Goal: Use online tool/utility: Utilize a website feature to perform a specific function

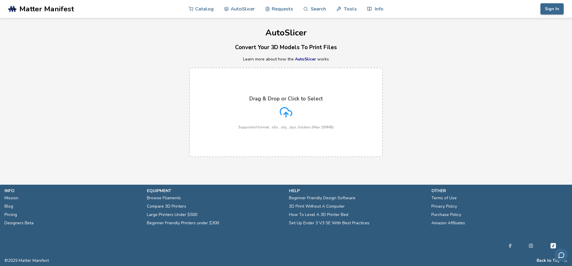
click at [277, 99] on p "Drag & Drop or Click to Select" at bounding box center [286, 99] width 73 height 6
click at [0, 0] on input "Drag & Drop or Click to Select Supported format: .stls, .obj, .zips, folders (M…" at bounding box center [0, 0] width 0 height 0
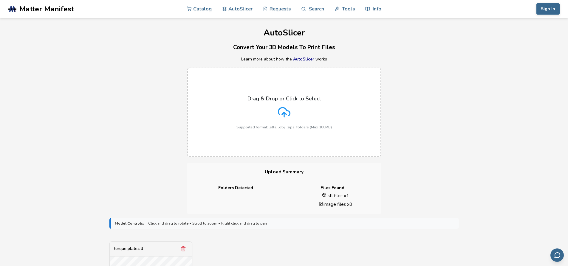
click at [225, 115] on label "Drag & Drop or Click to Select Supported format: .stls, .obj, .zips, folders (M…" at bounding box center [284, 112] width 194 height 89
click at [0, 0] on input "Drag & Drop or Click to Select Supported format: .stls, .obj, .zips, folders (M…" at bounding box center [0, 0] width 0 height 0
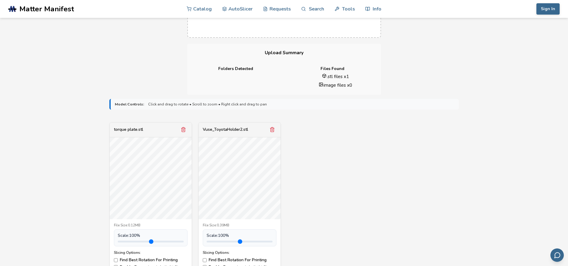
scroll to position [179, 0]
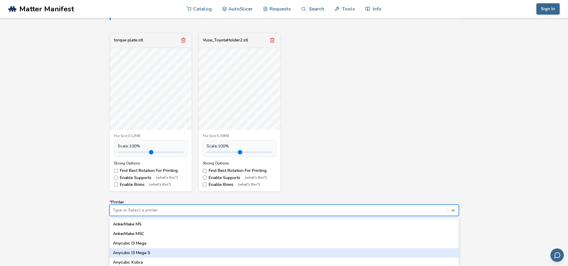
click at [167, 209] on div "64 results available. Use Up and Down to choose options, press Enter to select …" at bounding box center [283, 210] width 349 height 11
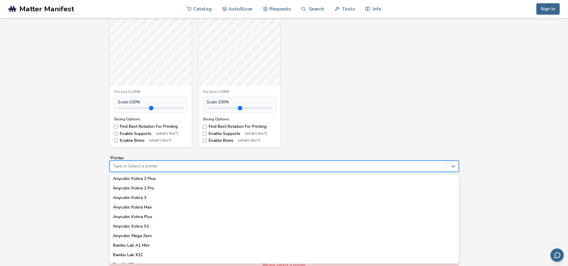
scroll to position [0, 0]
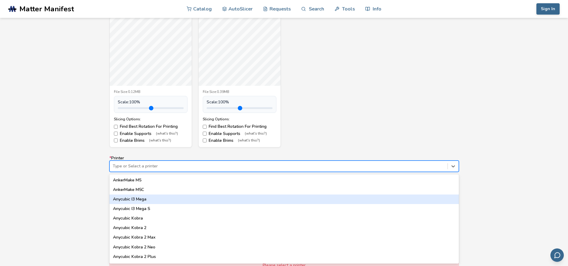
click at [60, 182] on div "Model Controls: Click and drag to rotate • Scroll to zoom • Right click and dra…" at bounding box center [284, 137] width 568 height 353
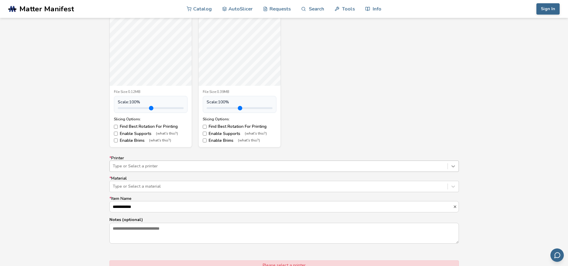
click at [455, 171] on div at bounding box center [453, 166] width 11 height 11
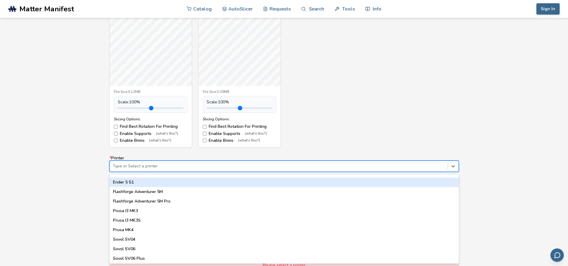
scroll to position [525, 0]
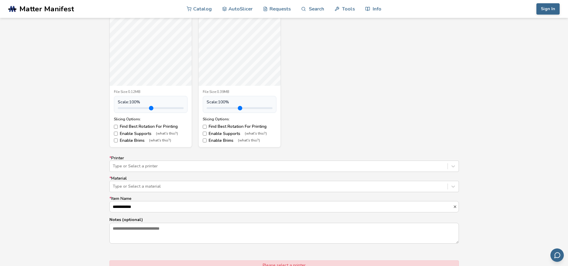
click at [78, 213] on div "**********" at bounding box center [284, 137] width 568 height 353
click at [171, 184] on div at bounding box center [279, 187] width 332 height 6
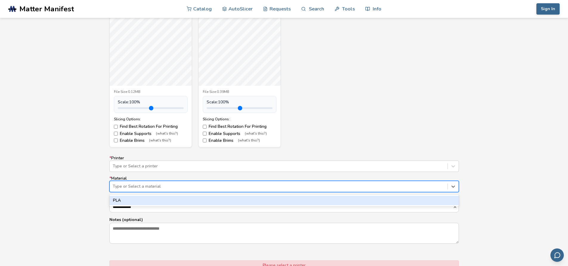
click at [171, 183] on div "Type or Select a material" at bounding box center [279, 186] width 338 height 8
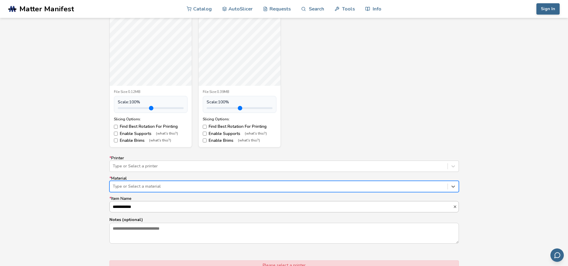
click at [174, 210] on input "**********" at bounding box center [281, 207] width 343 height 11
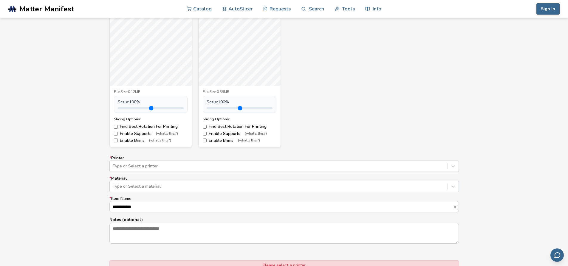
click at [23, 163] on div "**********" at bounding box center [284, 137] width 568 height 353
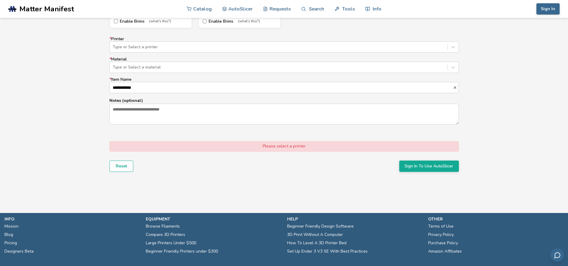
scroll to position [283, 0]
